Goal: Check status: Check status

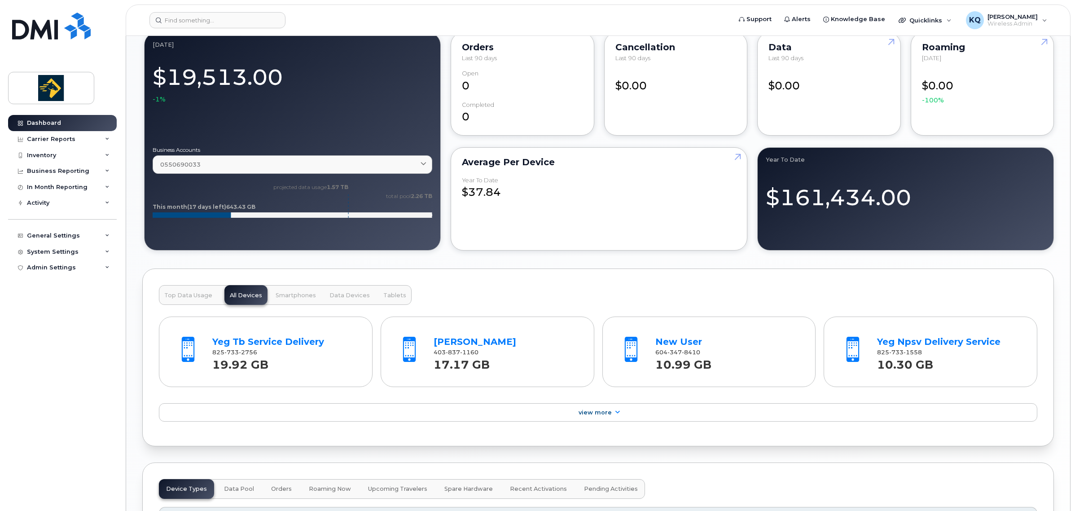
scroll to position [981, 0]
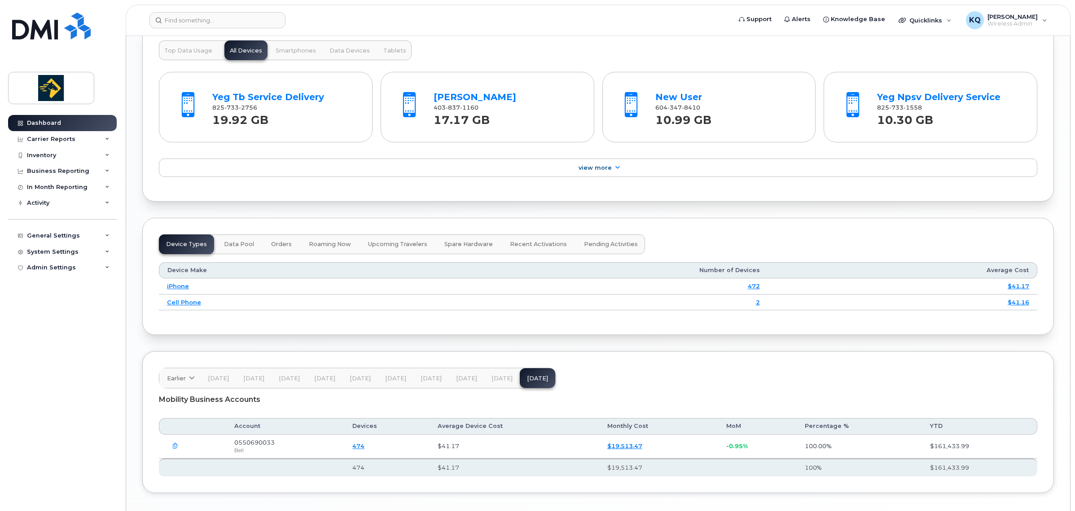
click at [580, 182] on div "Yeg Tb Service Delivery 825 733 2756 19.92 GB Jennifer Koenig 403 837 1160 17.1…" at bounding box center [598, 122] width 878 height 125
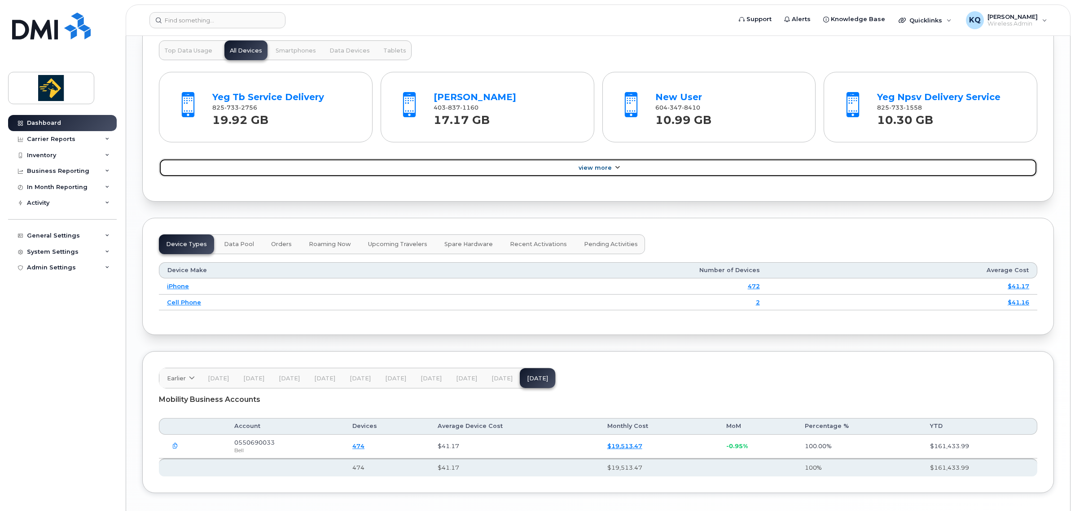
click at [597, 171] on span "View More" at bounding box center [594, 167] width 33 height 7
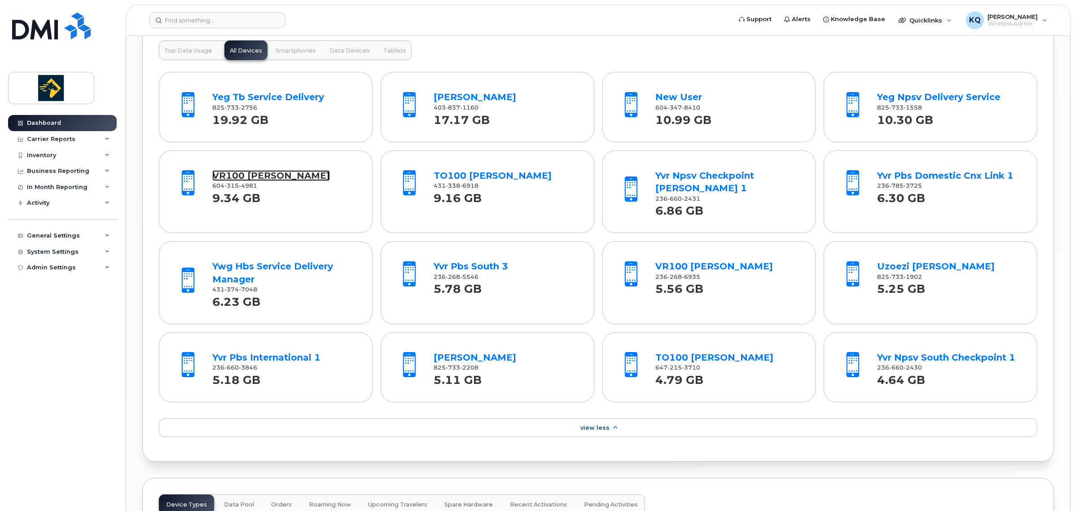
click at [276, 181] on link "VR100 [PERSON_NAME]" at bounding box center [271, 175] width 118 height 11
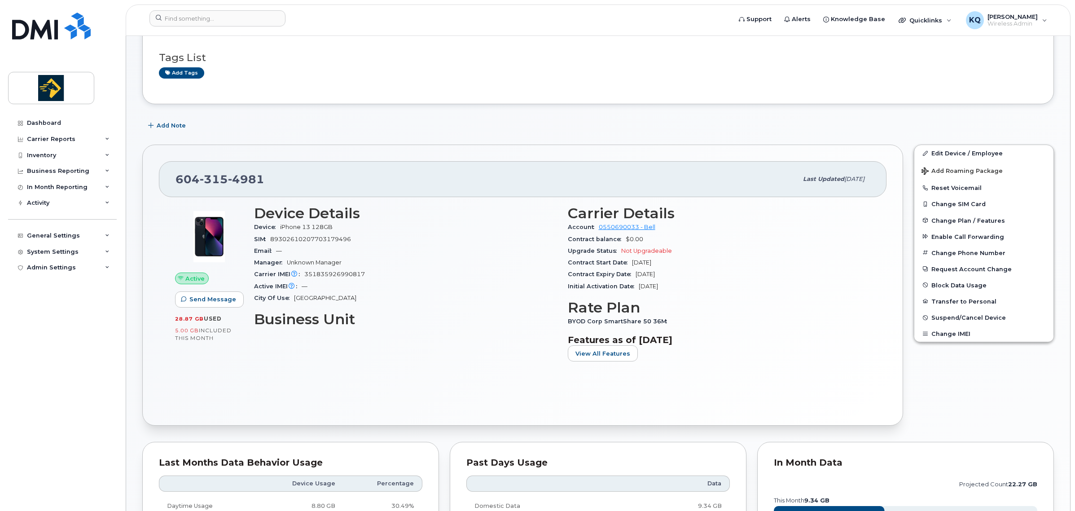
scroll to position [56, 0]
